Goal: Task Accomplishment & Management: Manage account settings

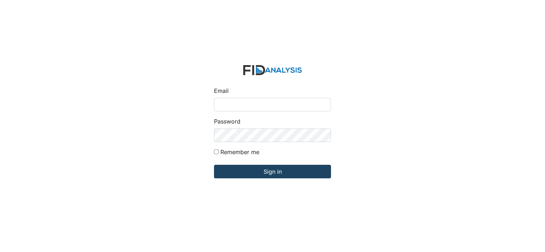
type input "[PERSON_NAME][EMAIL_ADDRESS][DOMAIN_NAME]"
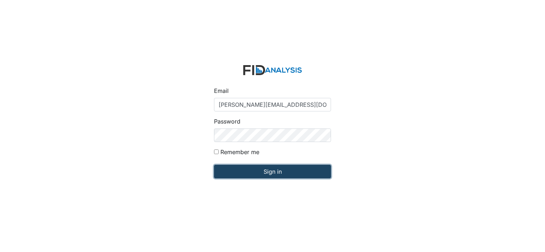
click at [241, 171] on input "Sign in" at bounding box center [272, 172] width 117 height 14
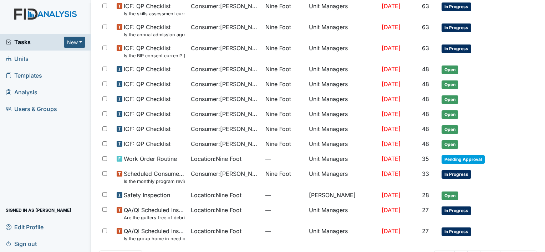
scroll to position [413, 0]
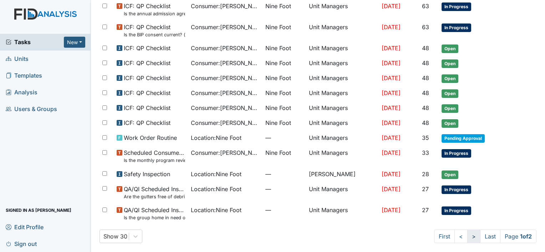
click at [467, 234] on link ">" at bounding box center [473, 237] width 13 height 14
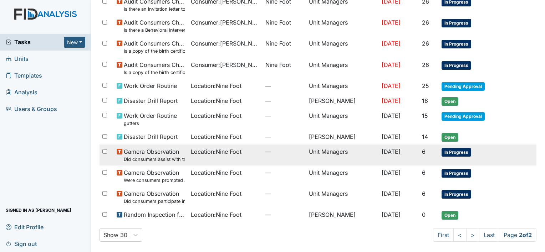
click at [211, 150] on span "Location : Nine Foot" at bounding box center [216, 152] width 51 height 9
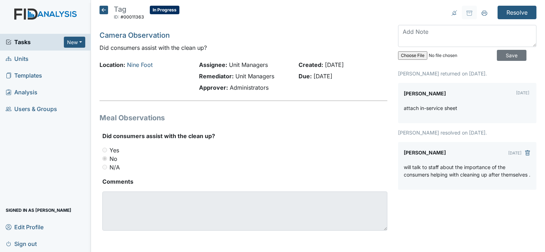
click at [103, 10] on icon at bounding box center [103, 10] width 9 height 9
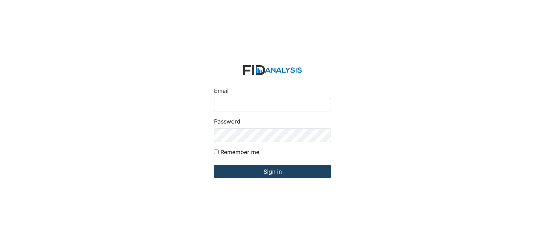
type input "[PERSON_NAME][EMAIL_ADDRESS][DOMAIN_NAME]"
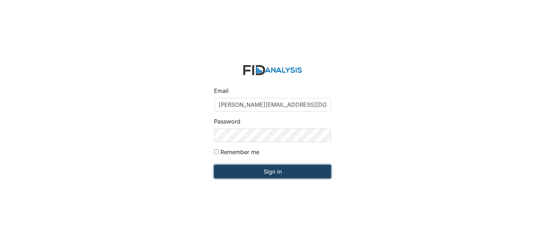
click at [272, 170] on input "Sign in" at bounding box center [272, 172] width 117 height 14
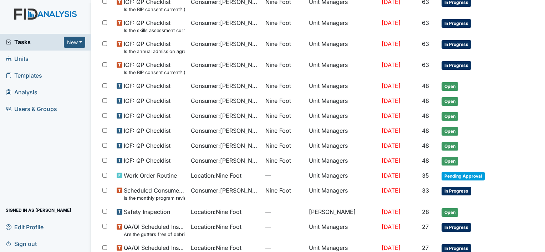
scroll to position [413, 0]
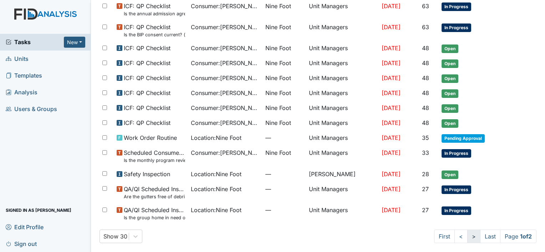
click at [467, 234] on link ">" at bounding box center [473, 237] width 13 height 14
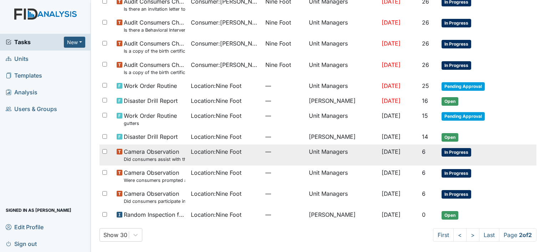
click at [165, 158] on small "Did consumers assist with the clean up?" at bounding box center [154, 159] width 61 height 7
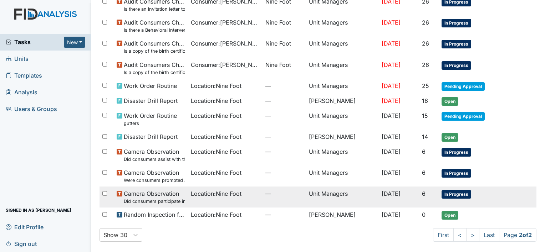
click at [159, 196] on span "Camera Observation Did consumers participate in family style dining?" at bounding box center [154, 197] width 61 height 15
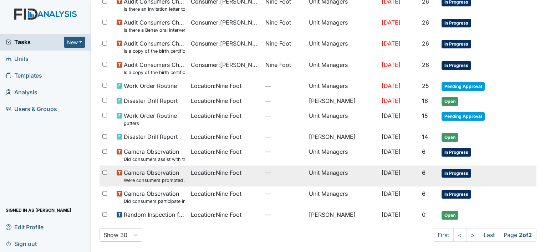
click at [161, 174] on span "Camera Observation Were consumers prompted and/or assisted with washing their h…" at bounding box center [154, 176] width 61 height 15
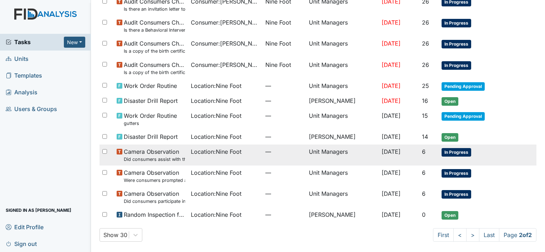
click at [158, 156] on small "Did consumers assist with the clean up?" at bounding box center [154, 159] width 61 height 7
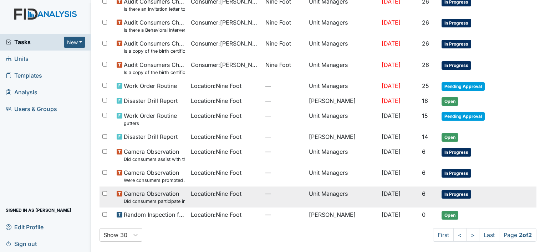
click at [154, 196] on span "Camera Observation Did consumers participate in family style dining?" at bounding box center [154, 197] width 61 height 15
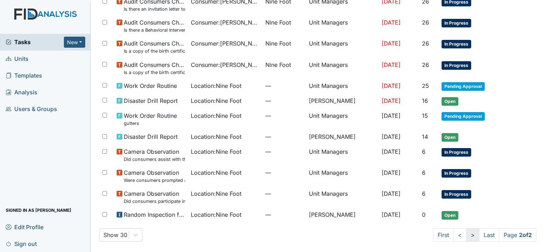
click at [466, 234] on link ">" at bounding box center [472, 236] width 13 height 14
